Goal: Navigation & Orientation: Understand site structure

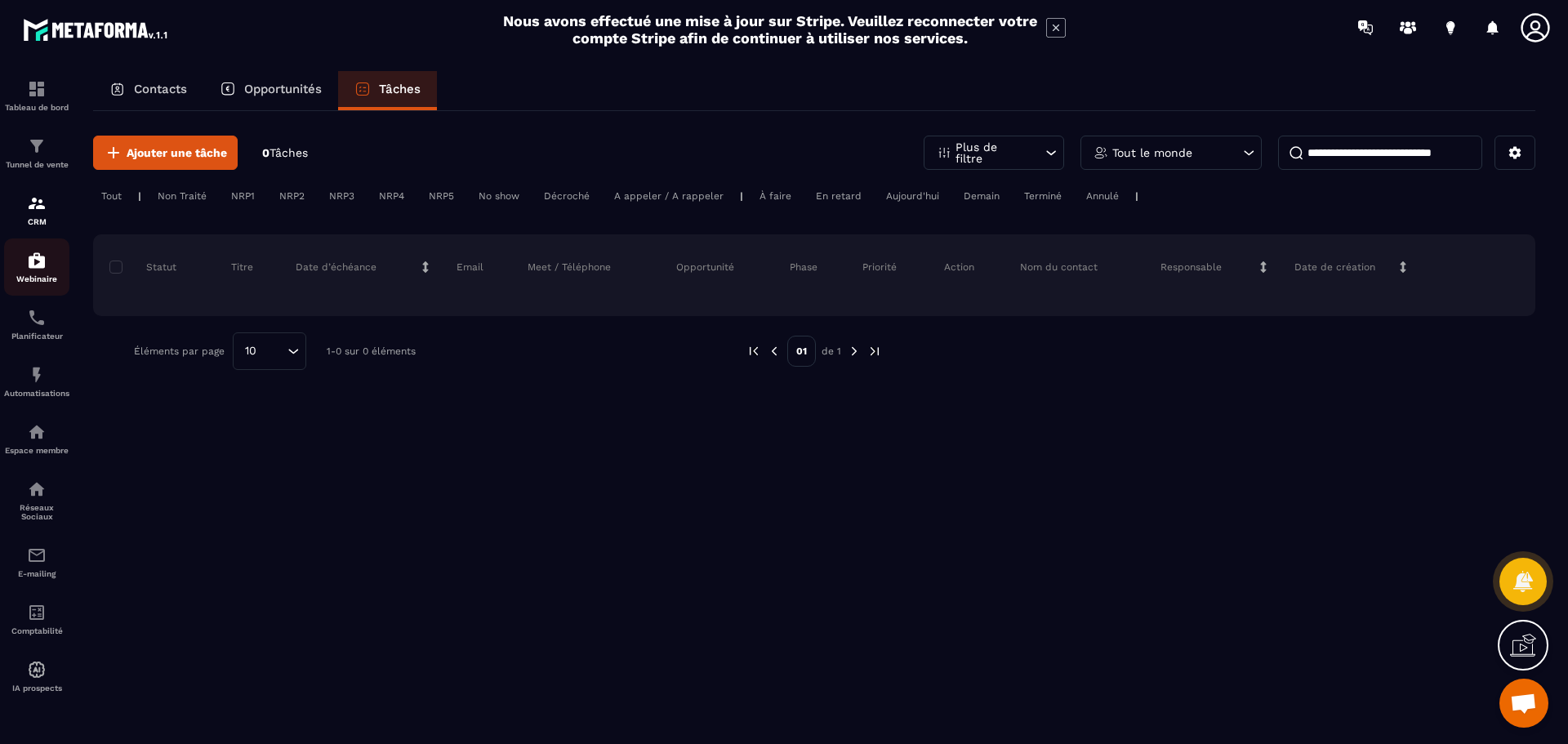
click at [48, 259] on div "Webinaire" at bounding box center [37, 266] width 65 height 33
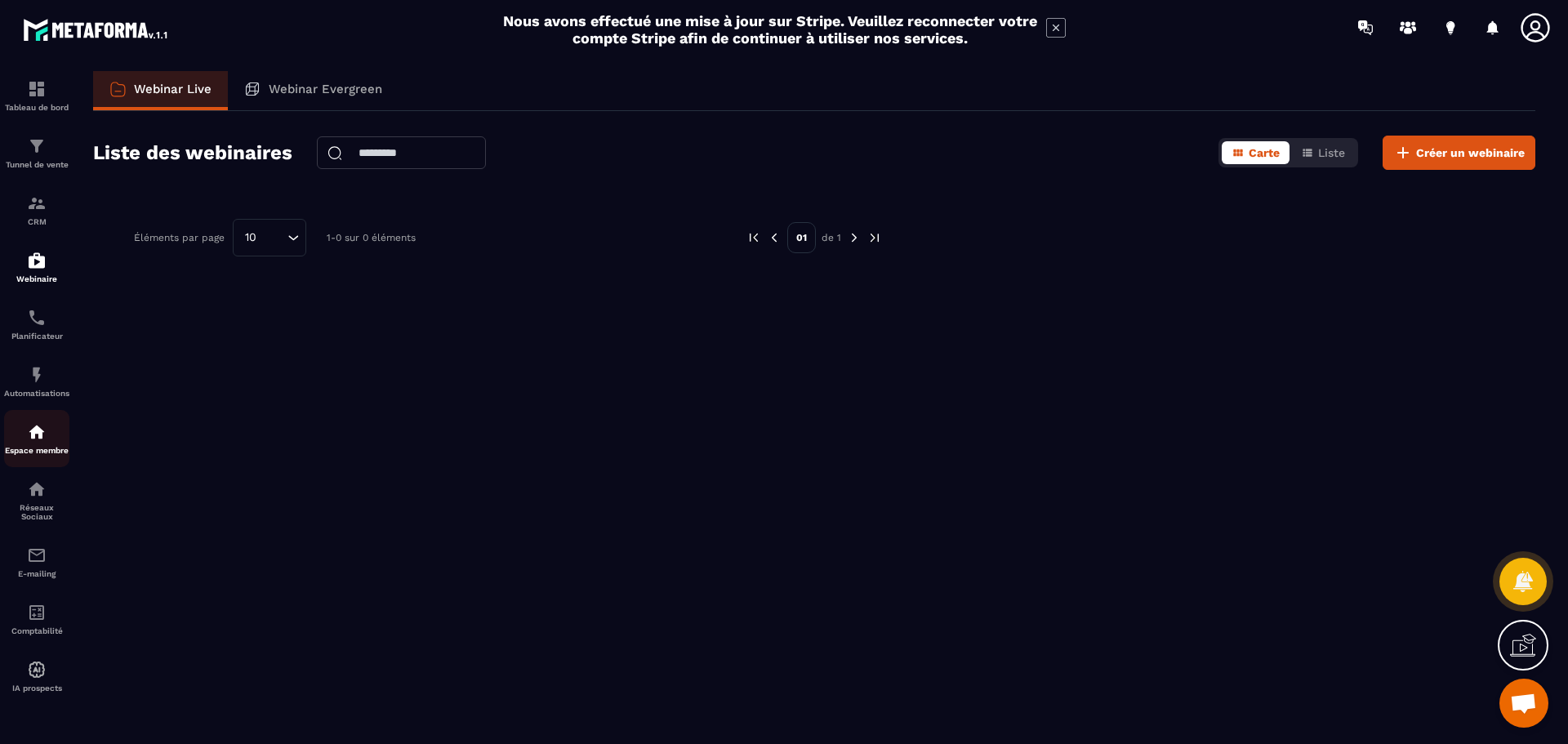
click at [43, 440] on img at bounding box center [37, 432] width 19 height 19
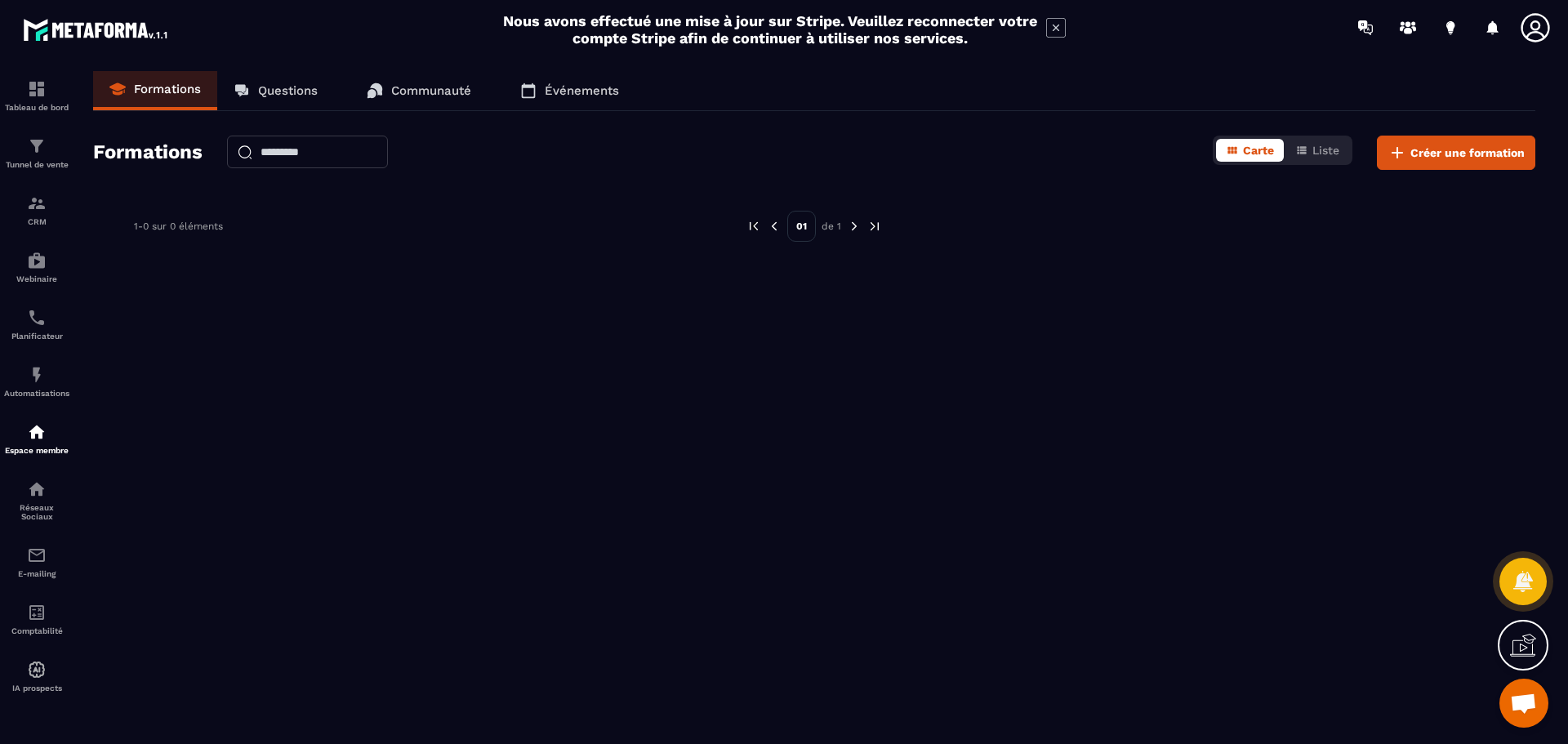
click at [260, 80] on link "Questions" at bounding box center [275, 91] width 117 height 40
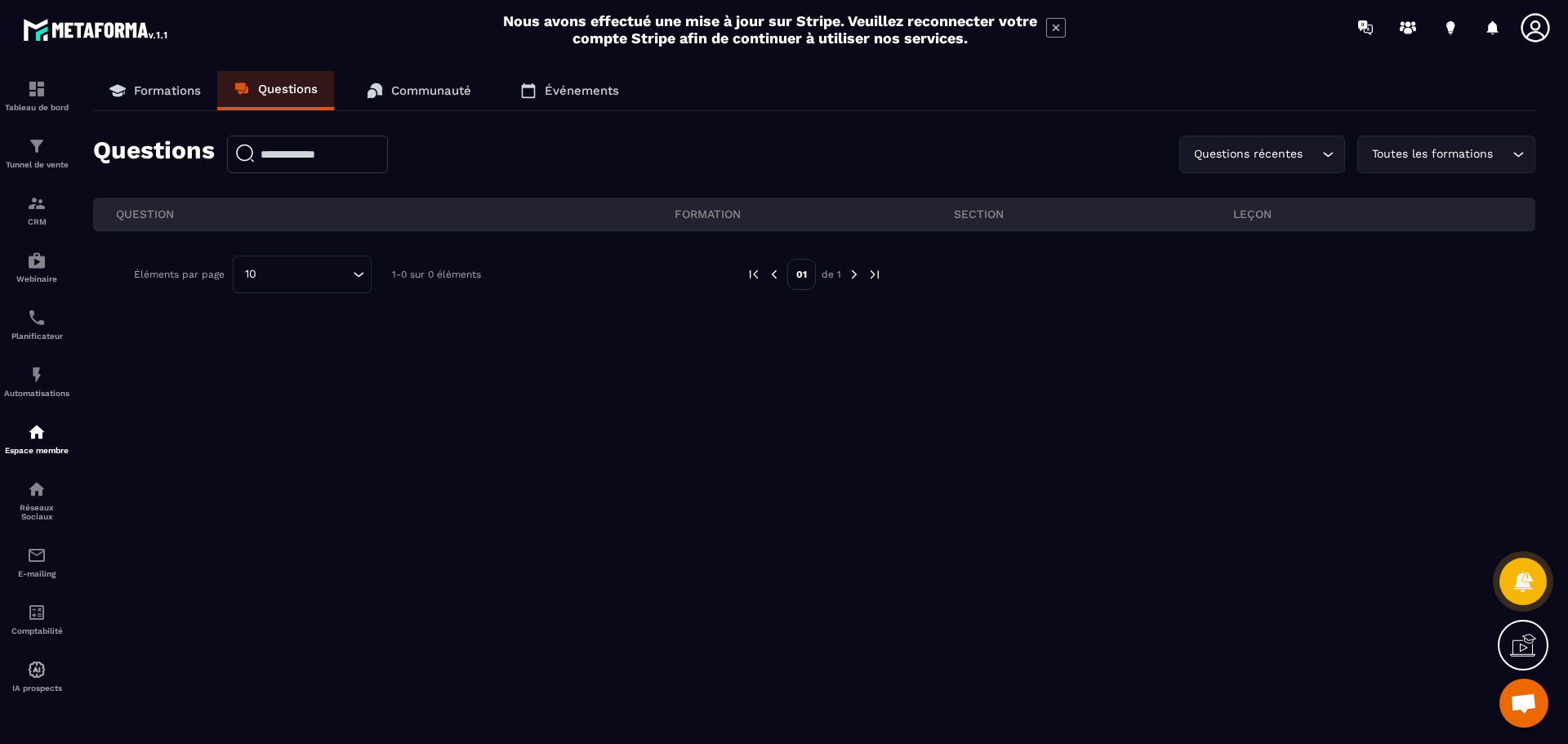
click at [428, 84] on p "Communauté" at bounding box center [431, 91] width 80 height 15
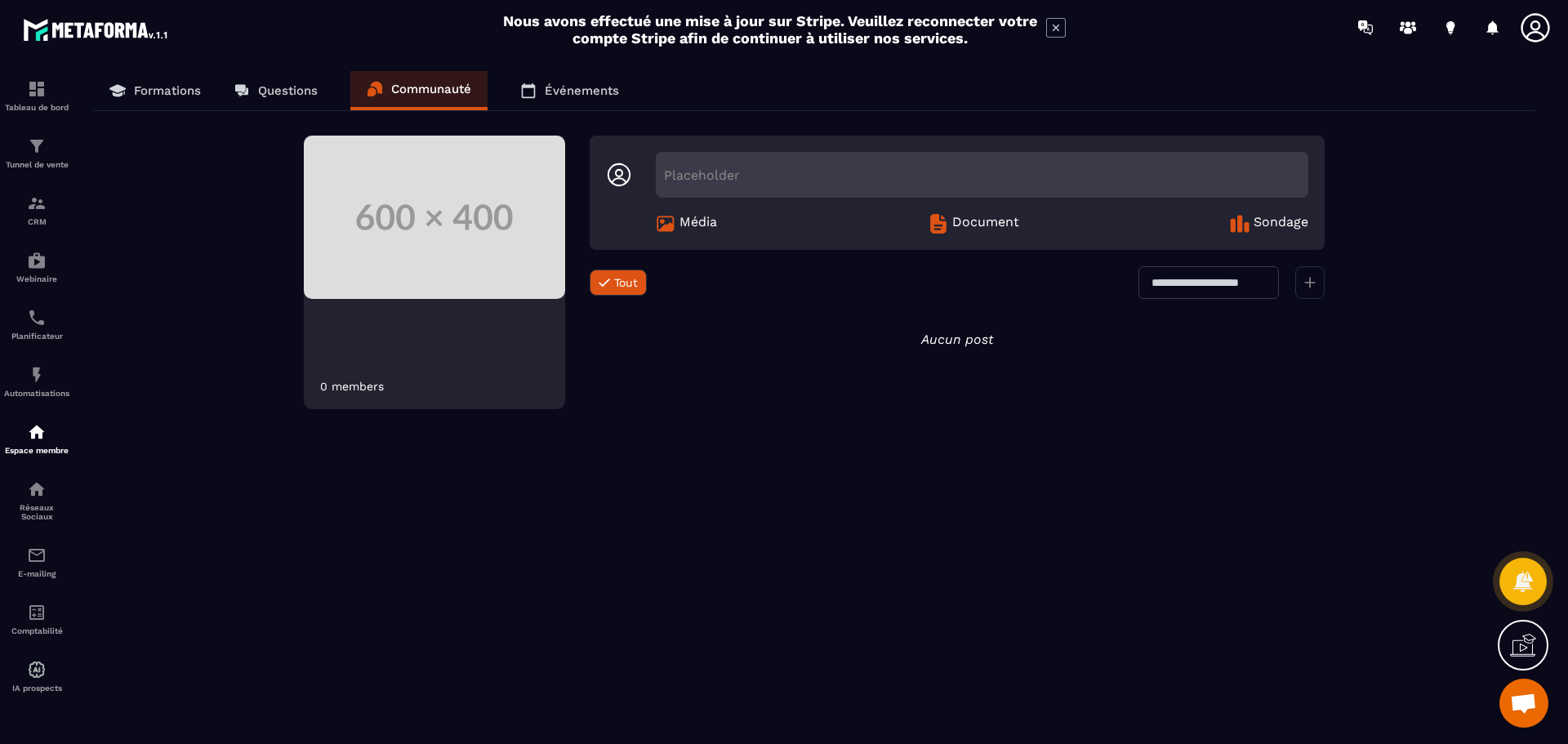
click at [143, 87] on p "Formations" at bounding box center [167, 91] width 67 height 15
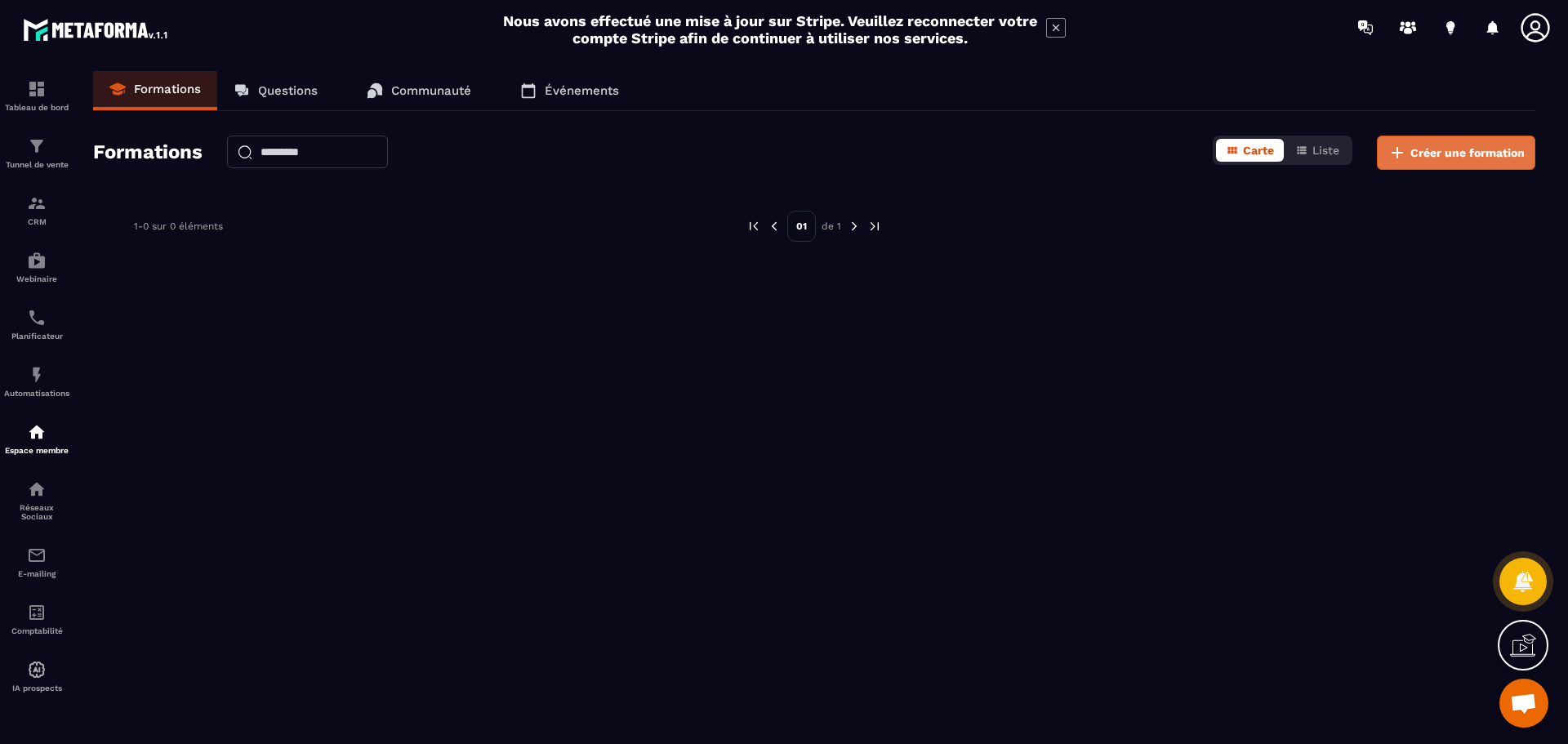
click at [1468, 155] on span "Créer une formation" at bounding box center [1468, 152] width 114 height 17
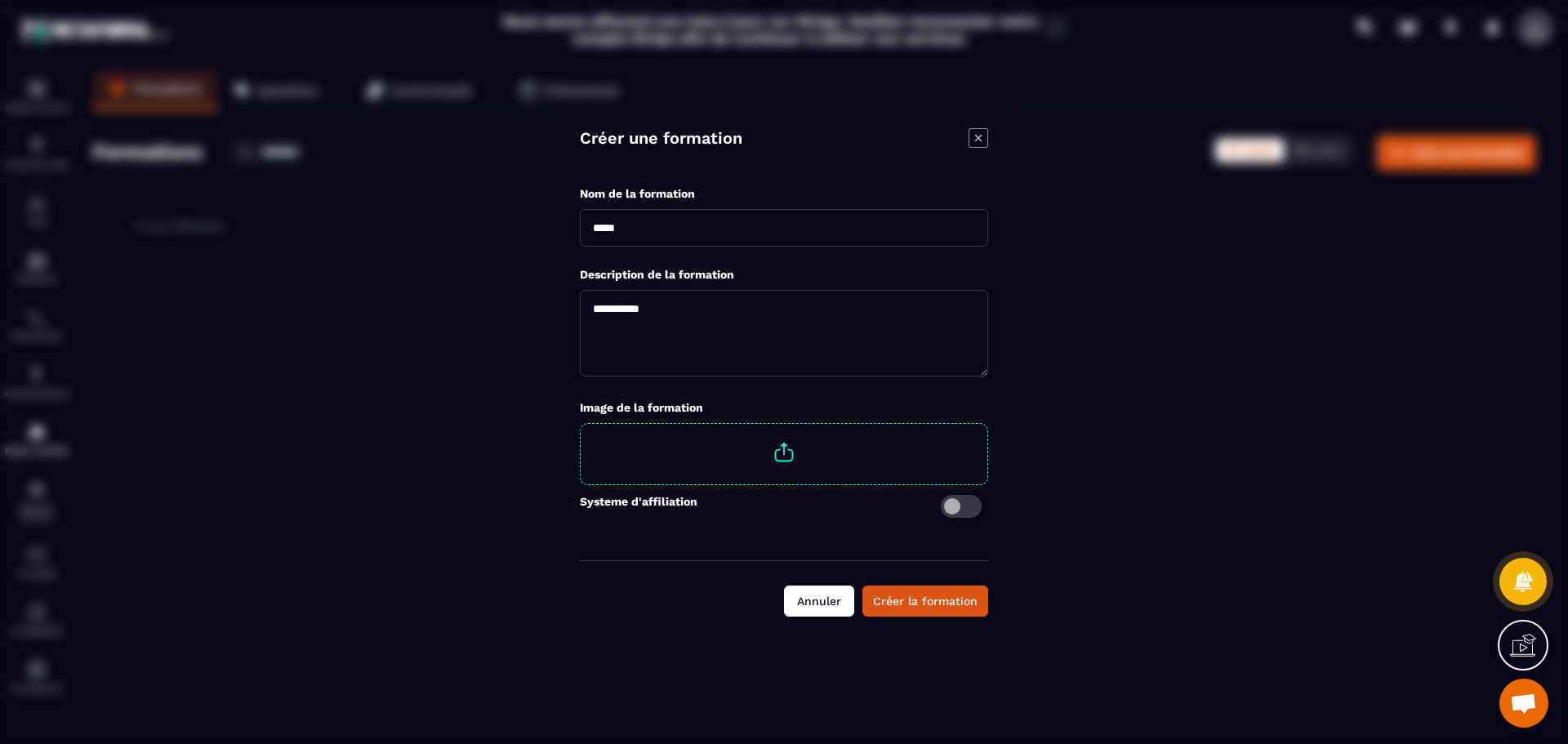
click at [804, 608] on button "Annuler" at bounding box center [819, 601] width 70 height 31
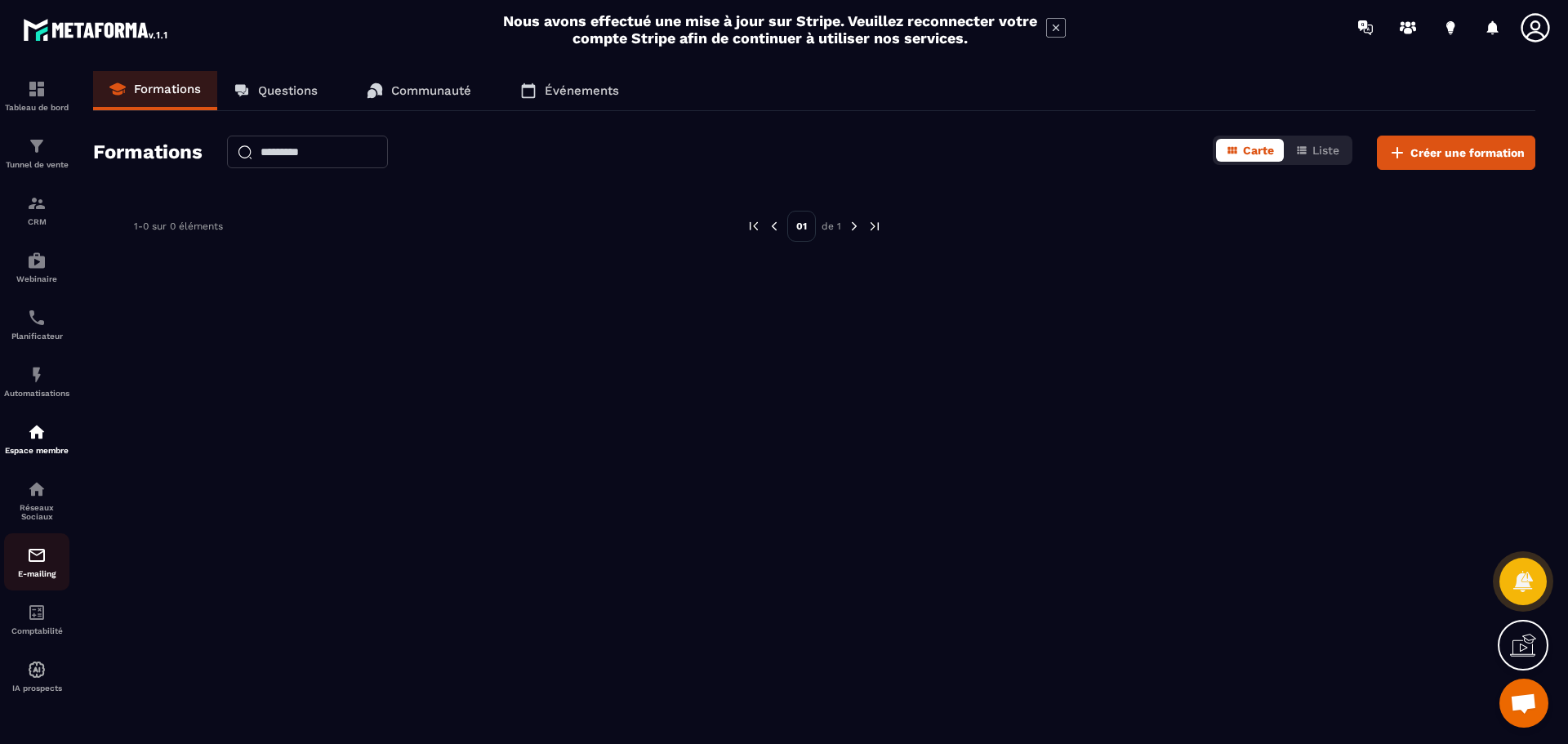
click at [33, 569] on p "E-mailing" at bounding box center [37, 573] width 65 height 9
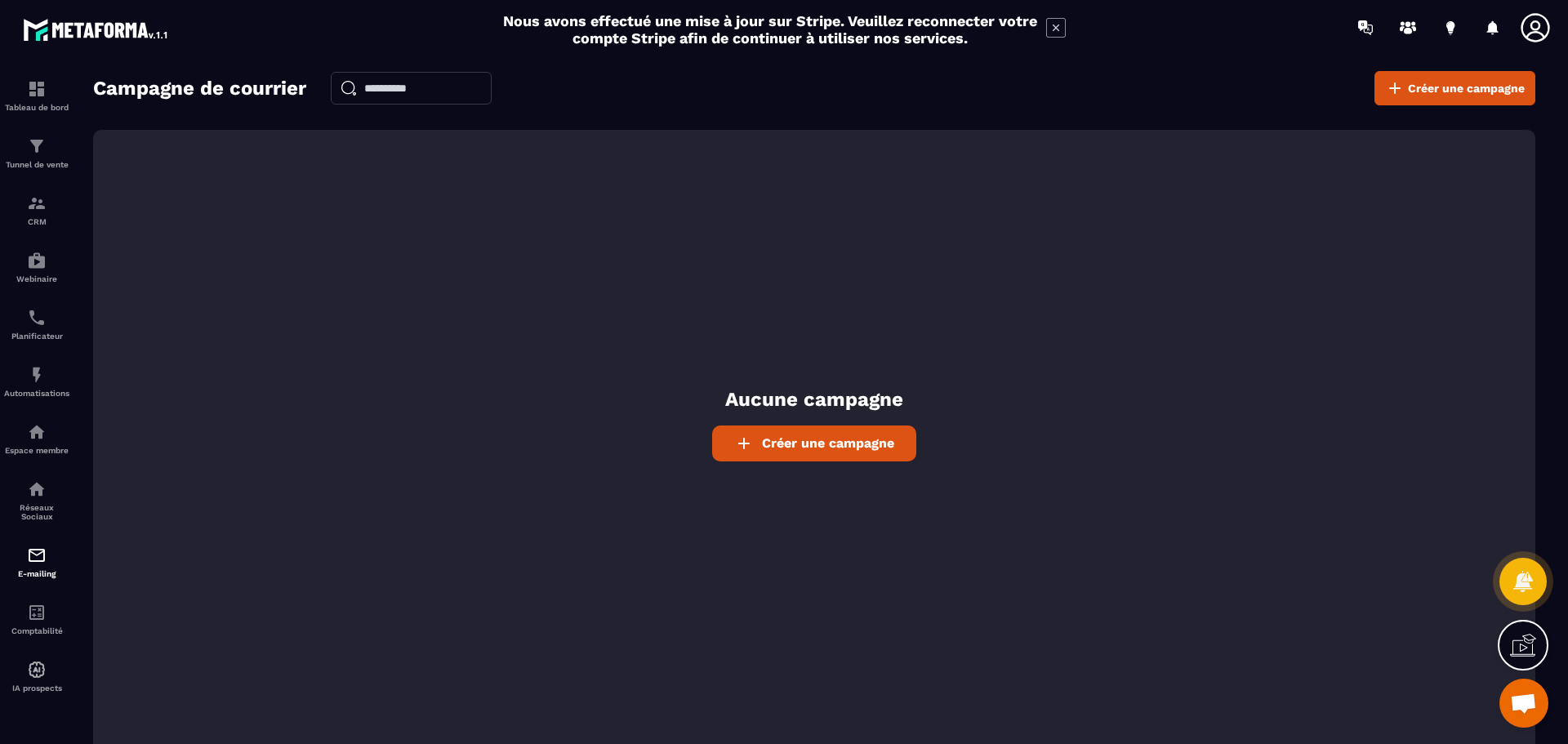
click at [781, 443] on span "Créer une campagne" at bounding box center [828, 443] width 132 height 16
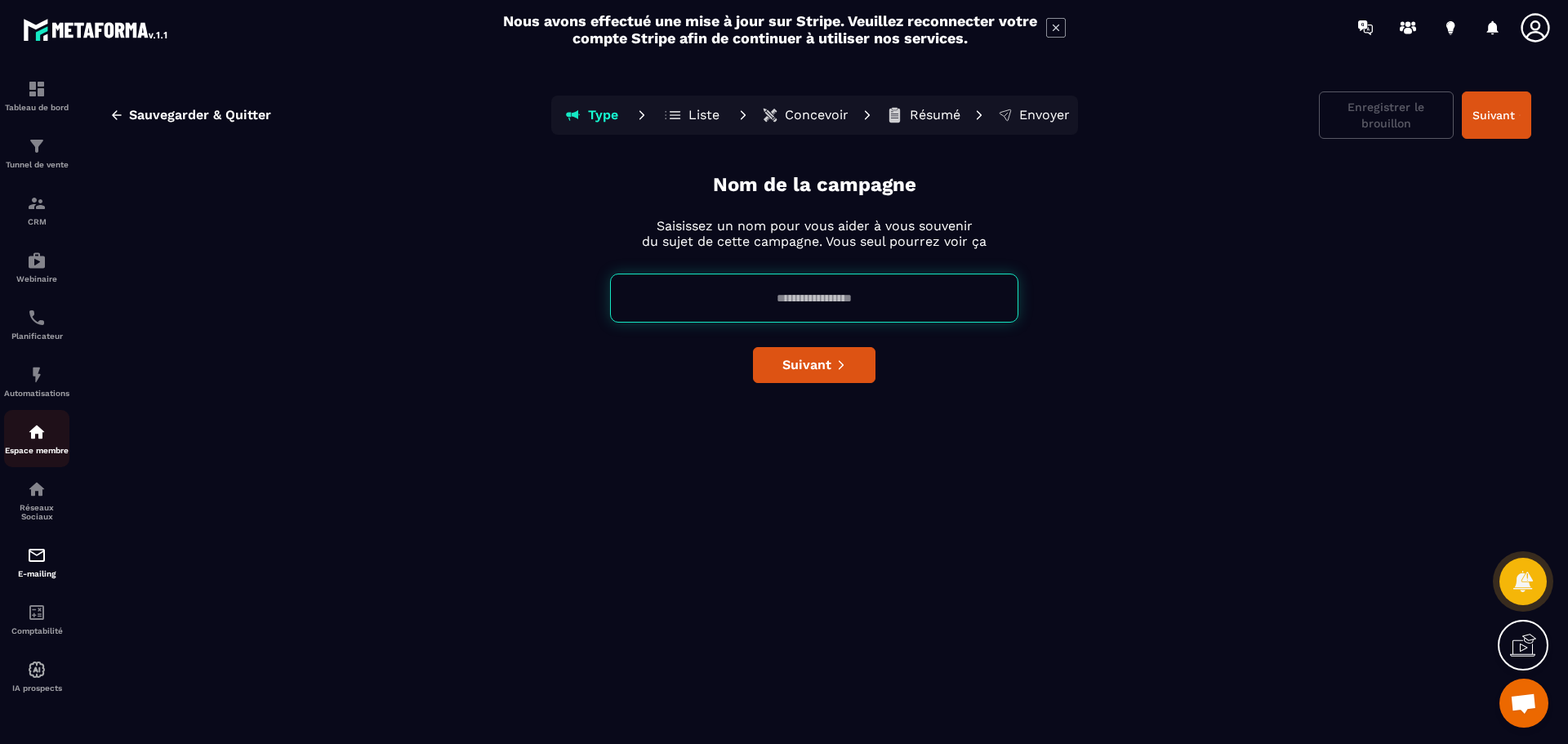
click at [40, 432] on img at bounding box center [37, 432] width 19 height 19
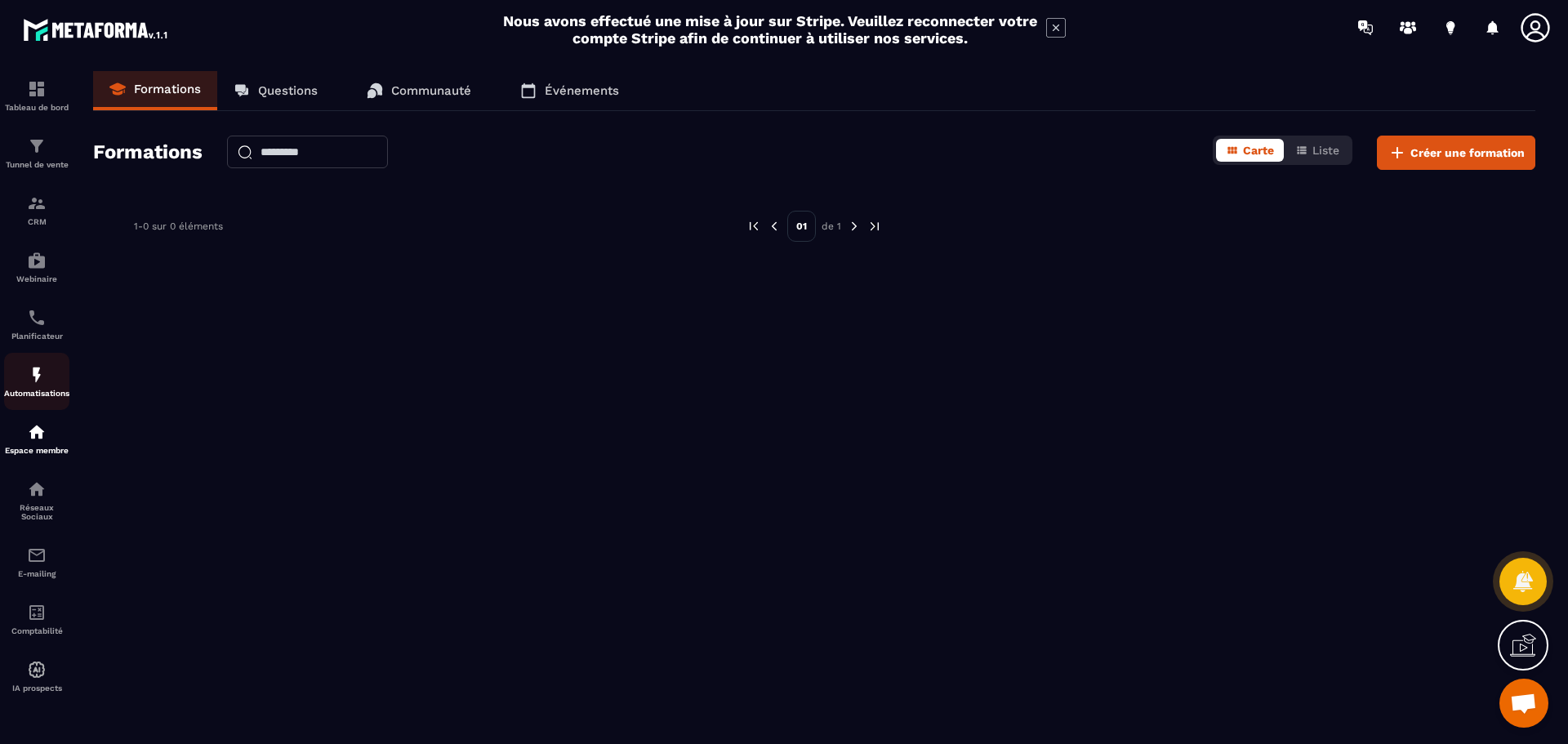
click at [40, 380] on img at bounding box center [37, 375] width 19 height 19
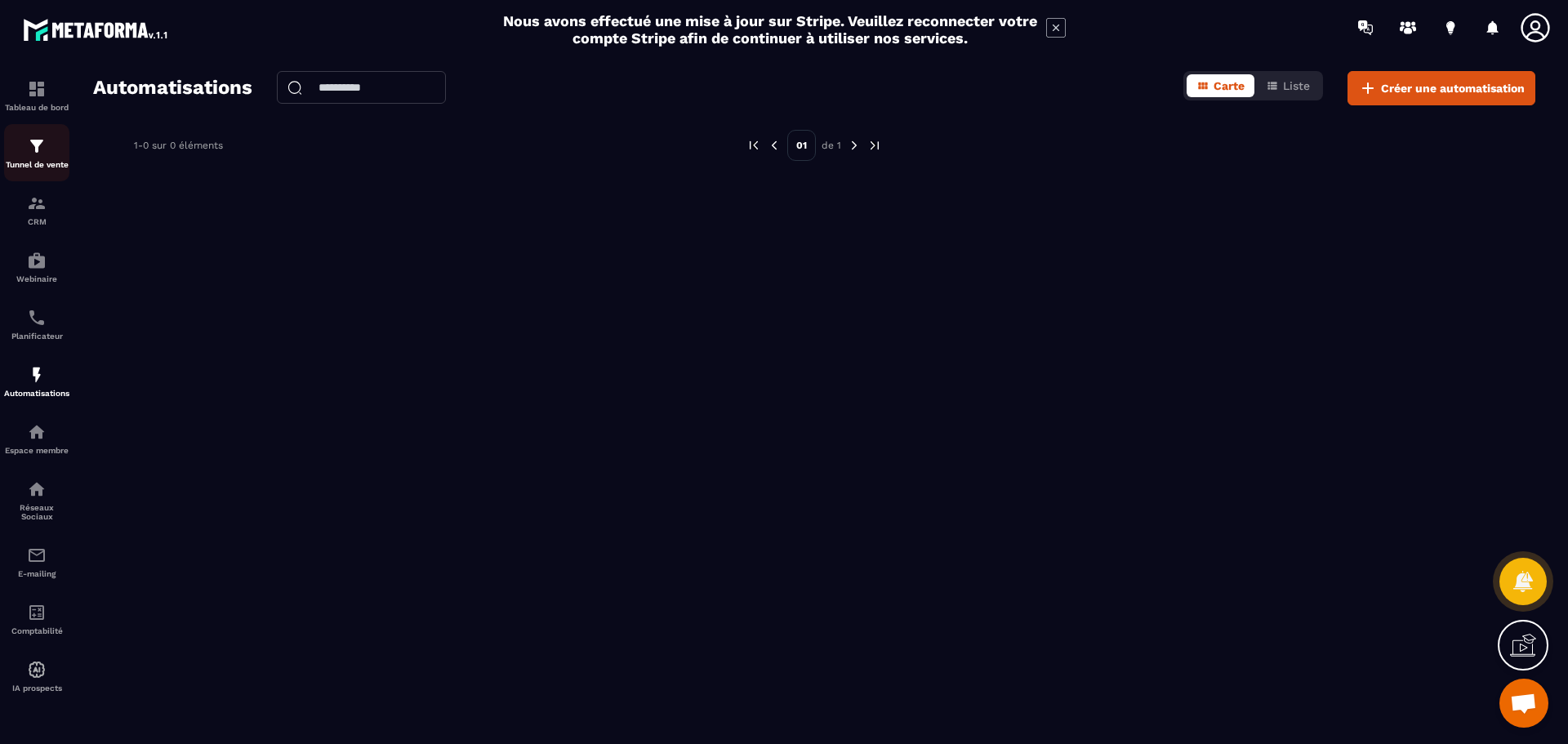
click at [40, 148] on img at bounding box center [37, 146] width 19 height 19
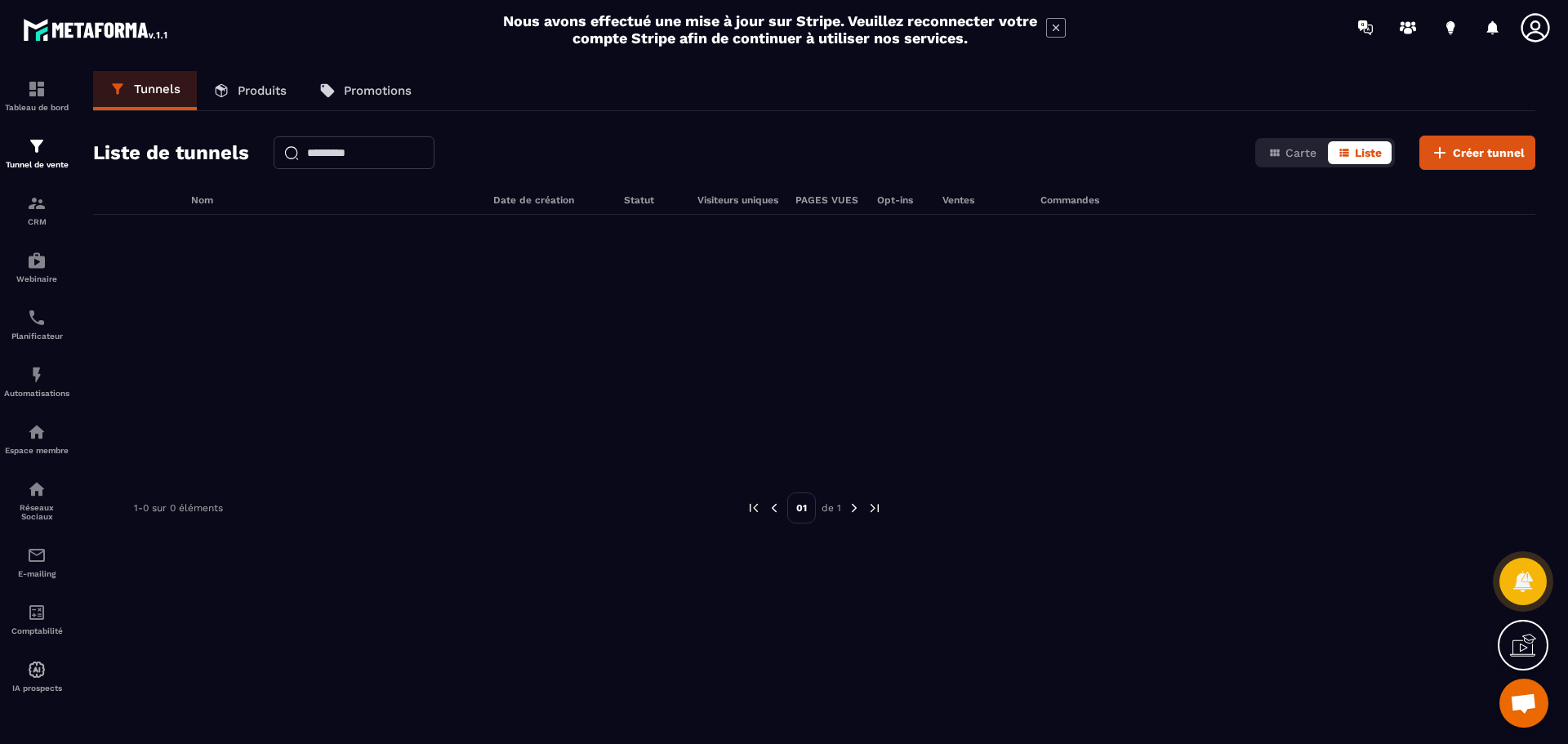
click at [278, 85] on p "Produits" at bounding box center [262, 91] width 49 height 15
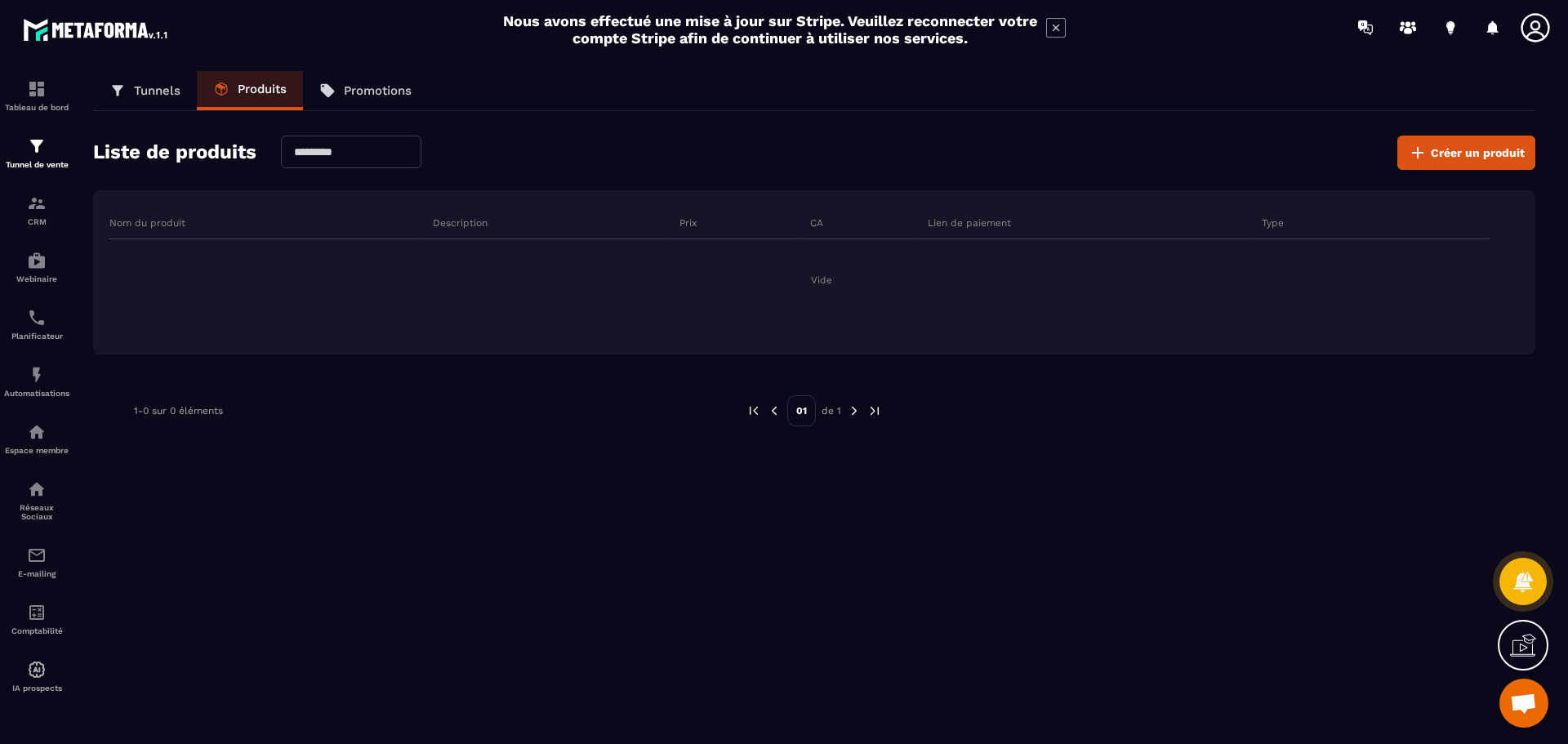
click at [156, 86] on p "Tunnels" at bounding box center [157, 91] width 47 height 15
